Goal: Transaction & Acquisition: Purchase product/service

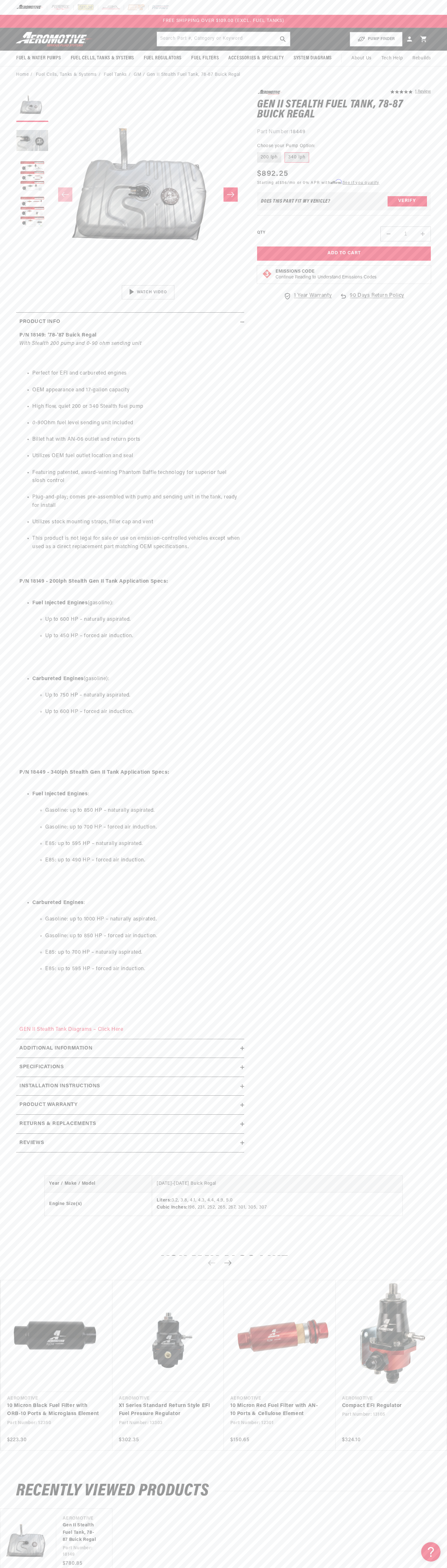
click at [260, 9] on div at bounding box center [224, 7] width 447 height 15
click at [440, 1563] on html "Skip to content Your cart Your cart is empty Loading... You may also like Subto…" at bounding box center [224, 784] width 447 height 1568
click at [15, 1563] on html "Skip to content Your cart Your cart is empty Loading... You may also like Subto…" at bounding box center [224, 784] width 447 height 1568
click at [28, 1418] on link "10 Micron Black Fuel Filter with ORB-10 Ports & Microglass Element" at bounding box center [54, 1410] width 93 height 16
